Goal: Register for event/course

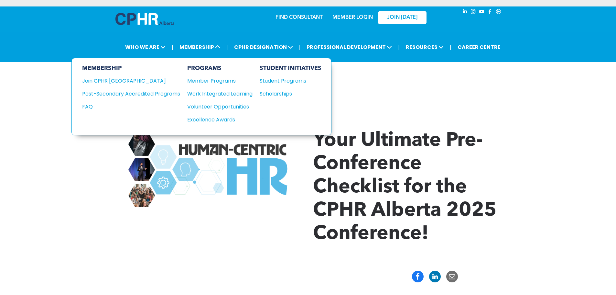
click at [272, 81] on div "Student Programs" at bounding box center [288, 81] width 56 height 8
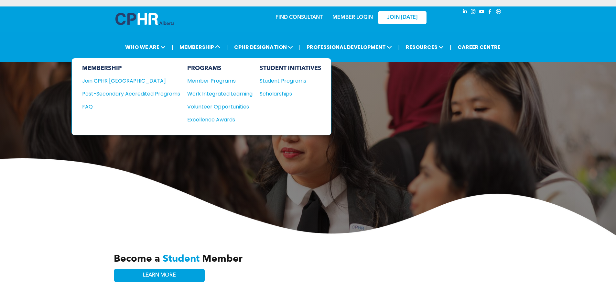
click at [198, 80] on div "Member Programs" at bounding box center [216, 81] width 59 height 8
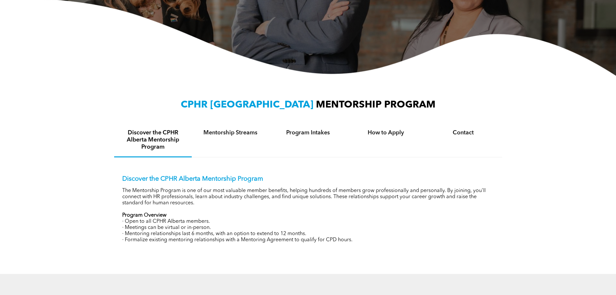
scroll to position [162, 0]
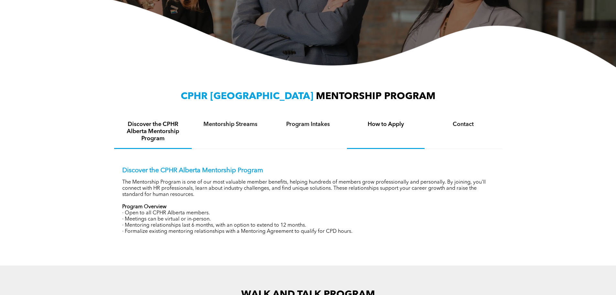
click at [378, 124] on h4 "How to Apply" at bounding box center [386, 124] width 66 height 7
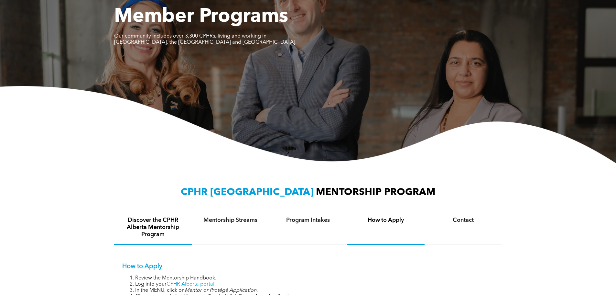
scroll to position [0, 0]
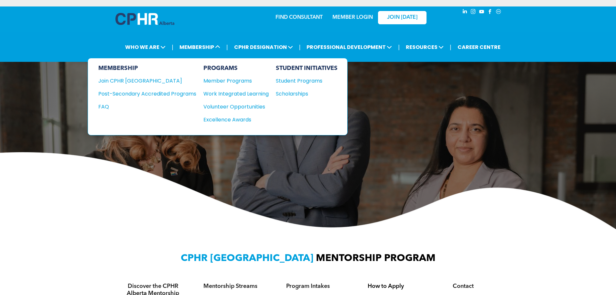
click at [139, 82] on div "Join CPHR [GEOGRAPHIC_DATA]" at bounding box center [142, 81] width 88 height 8
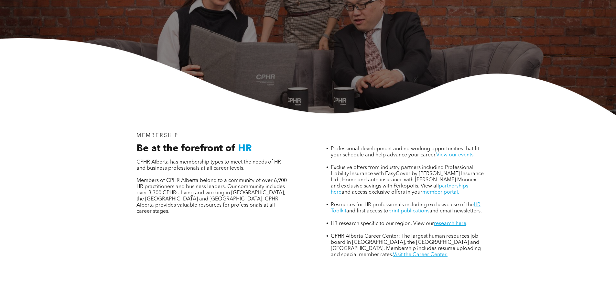
scroll to position [162, 0]
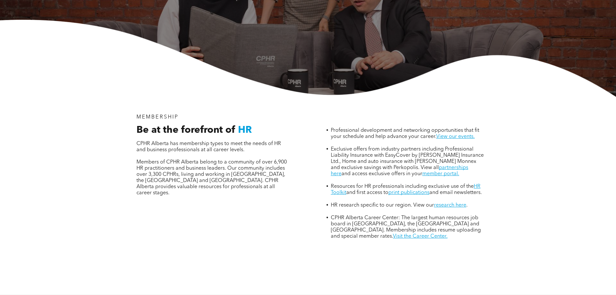
click at [448, 134] on link "View our events." at bounding box center [455, 136] width 38 height 5
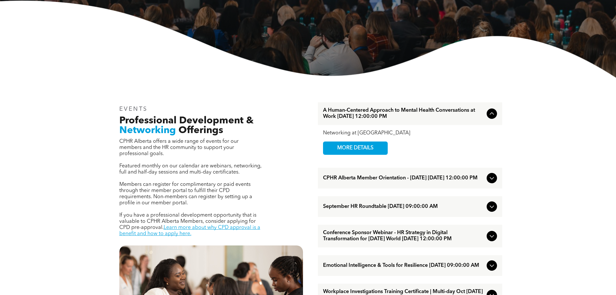
scroll to position [129, 0]
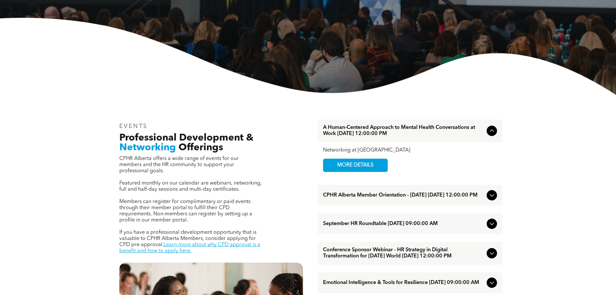
click at [369, 165] on span "MORE DETAILS" at bounding box center [355, 165] width 51 height 13
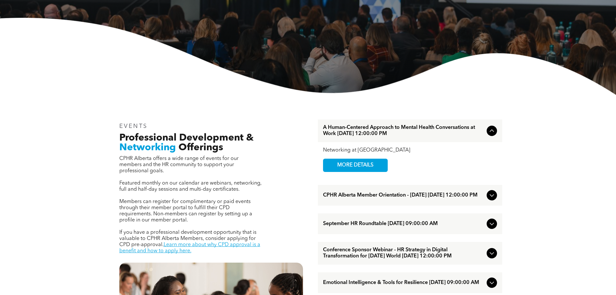
scroll to position [0, 0]
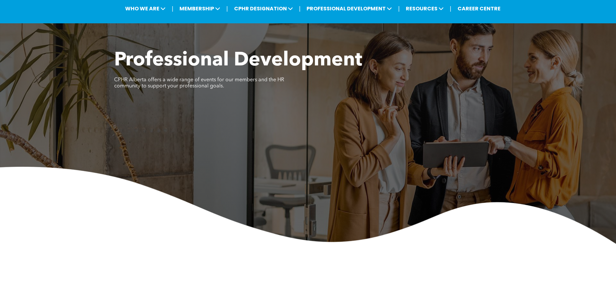
scroll to position [32, 0]
